Goal: Task Accomplishment & Management: Use online tool/utility

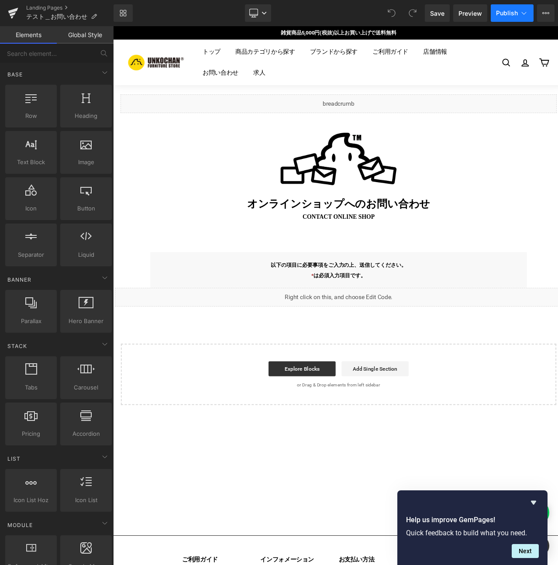
click at [524, 16] on icon at bounding box center [524, 13] width 9 height 9
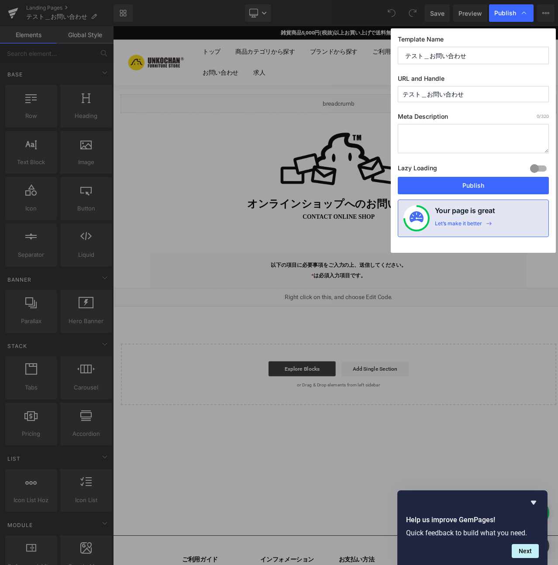
click at [475, 94] on input "テスト＿お問い合わせ" at bounding box center [473, 94] width 151 height 16
click at [475, 93] on input "テスト＿お問い合わせ" at bounding box center [473, 94] width 151 height 16
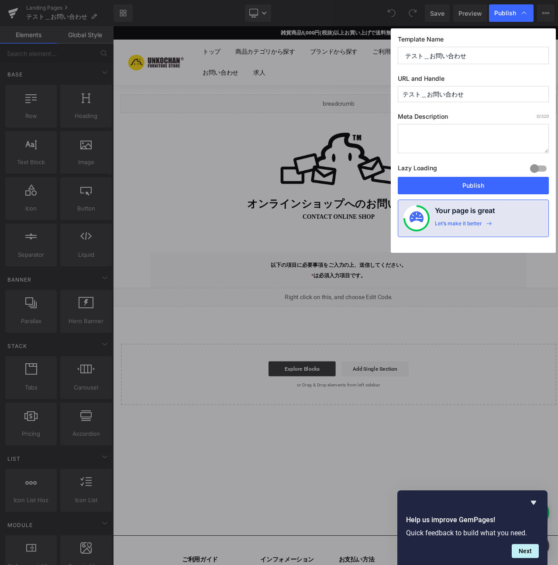
click at [475, 93] on input "テスト＿お問い合わせ" at bounding box center [473, 94] width 151 height 16
type input "t"
type input "c"
drag, startPoint x: 448, startPoint y: 96, endPoint x: 379, endPoint y: 95, distance: 69.0
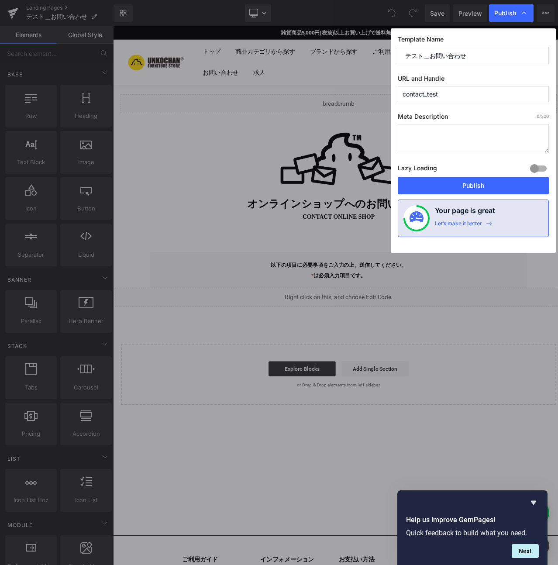
click at [379, 95] on div "Publish Template Name テスト＿お問い合わせ URL and Handle contact_test Meta Description 0…" at bounding box center [279, 282] width 558 height 565
type input "contact_test"
click at [457, 182] on button "Publish" at bounding box center [473, 185] width 151 height 17
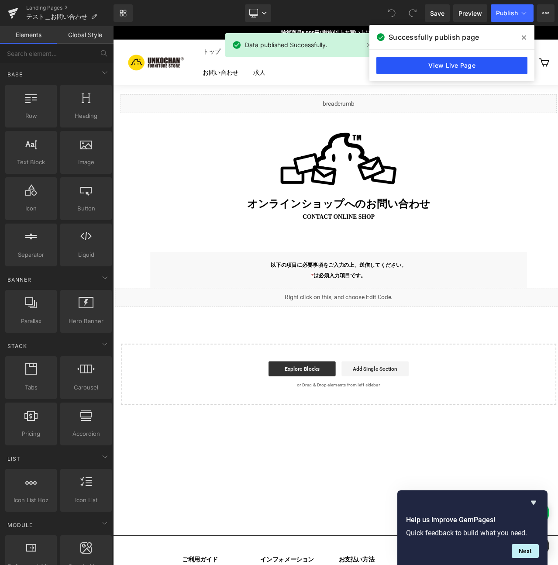
click at [468, 68] on link "View Live Page" at bounding box center [451, 65] width 151 height 17
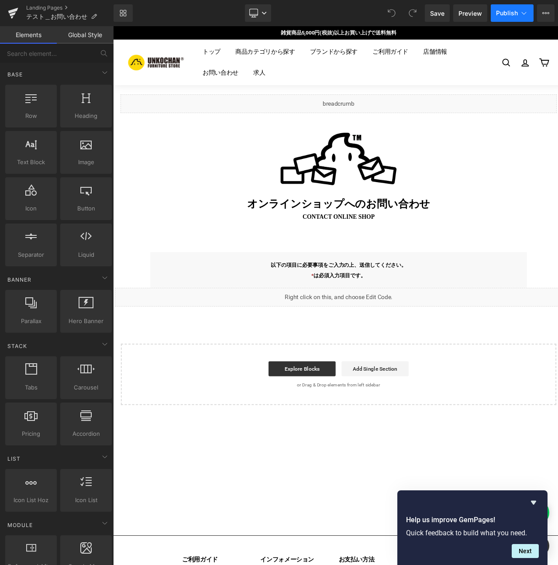
click at [530, 12] on button "Publish" at bounding box center [512, 12] width 43 height 17
click at [469, 16] on span "Preview" at bounding box center [470, 13] width 24 height 9
